Goal: Find specific page/section

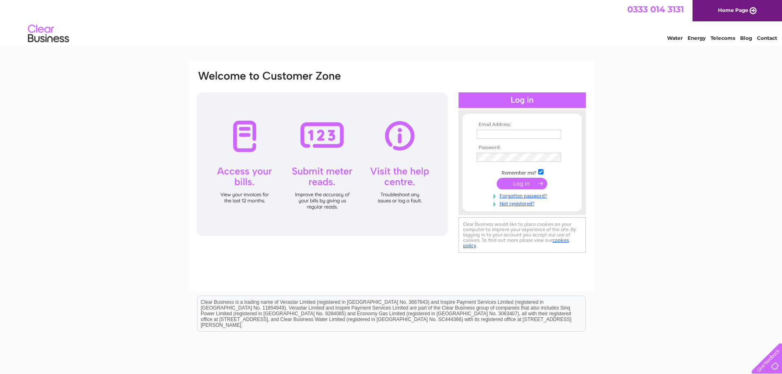
type input "[PERSON_NAME][EMAIL_ADDRESS][DOMAIN_NAME]"
click at [520, 183] on input "submit" at bounding box center [522, 183] width 50 height 11
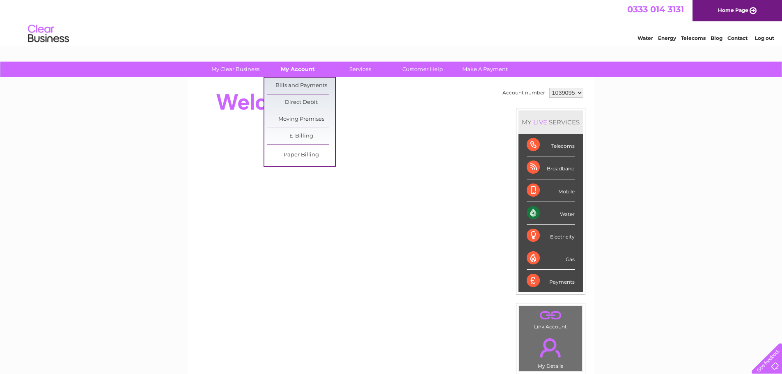
click at [302, 68] on link "My Account" at bounding box center [298, 69] width 68 height 15
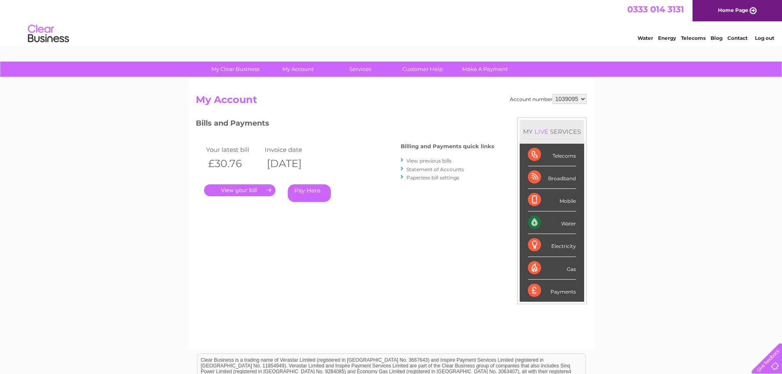
click at [430, 168] on link "Statement of Accounts" at bounding box center [434, 169] width 57 height 6
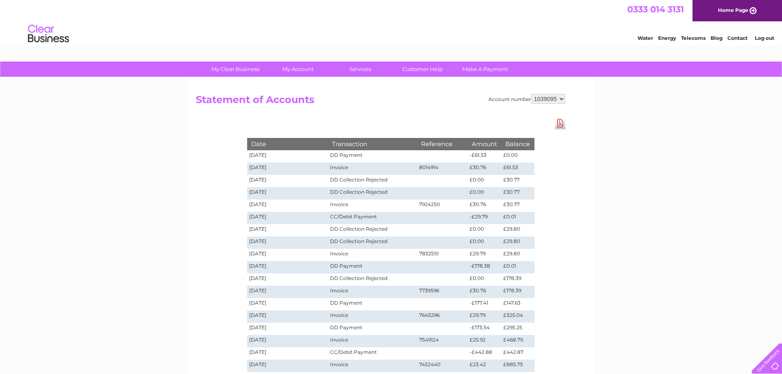
scroll to position [41, 0]
